Goal: Contribute content

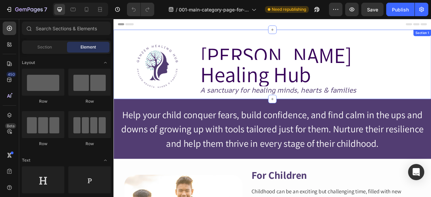
click at [164, 40] on div "Image [PERSON_NAME] Healing Hub Heading A sanctuary for healing minds, hearts &…" at bounding box center [316, 77] width 404 height 88
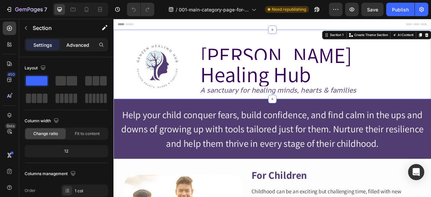
click at [74, 42] on p "Advanced" at bounding box center [77, 44] width 23 height 7
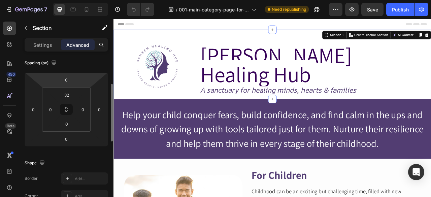
scroll to position [79, 0]
click at [65, 93] on input "32" at bounding box center [66, 94] width 13 height 10
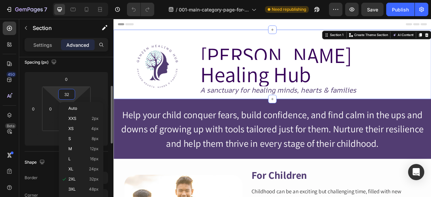
type input "0"
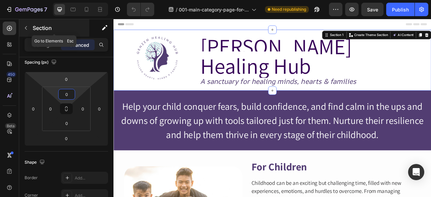
click at [26, 27] on icon "button" at bounding box center [25, 27] width 5 height 5
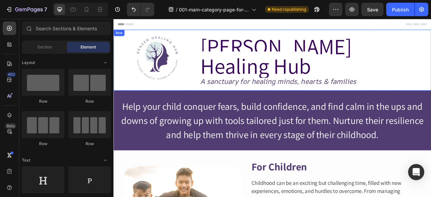
click at [237, 91] on div "[PERSON_NAME] Healing Hub Heading A sanctuary for healing minds, hearts & famil…" at bounding box center [365, 71] width 294 height 77
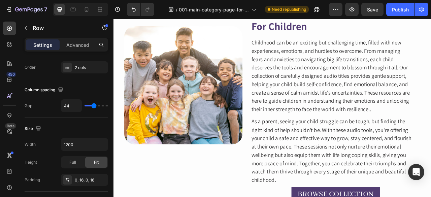
scroll to position [0, 0]
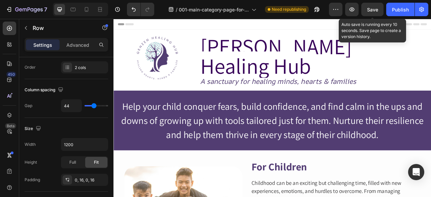
drag, startPoint x: 368, startPoint y: 9, endPoint x: 343, endPoint y: 9, distance: 24.9
click at [368, 9] on span "Save" at bounding box center [372, 10] width 11 height 6
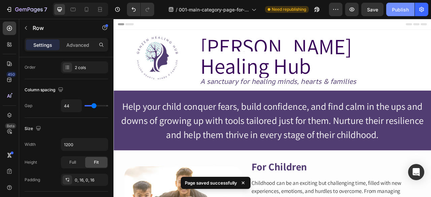
click at [397, 8] on div "Publish" at bounding box center [400, 9] width 17 height 7
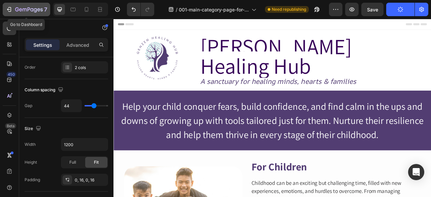
click at [11, 6] on icon "button" at bounding box center [9, 9] width 7 height 7
